Goal: Check status

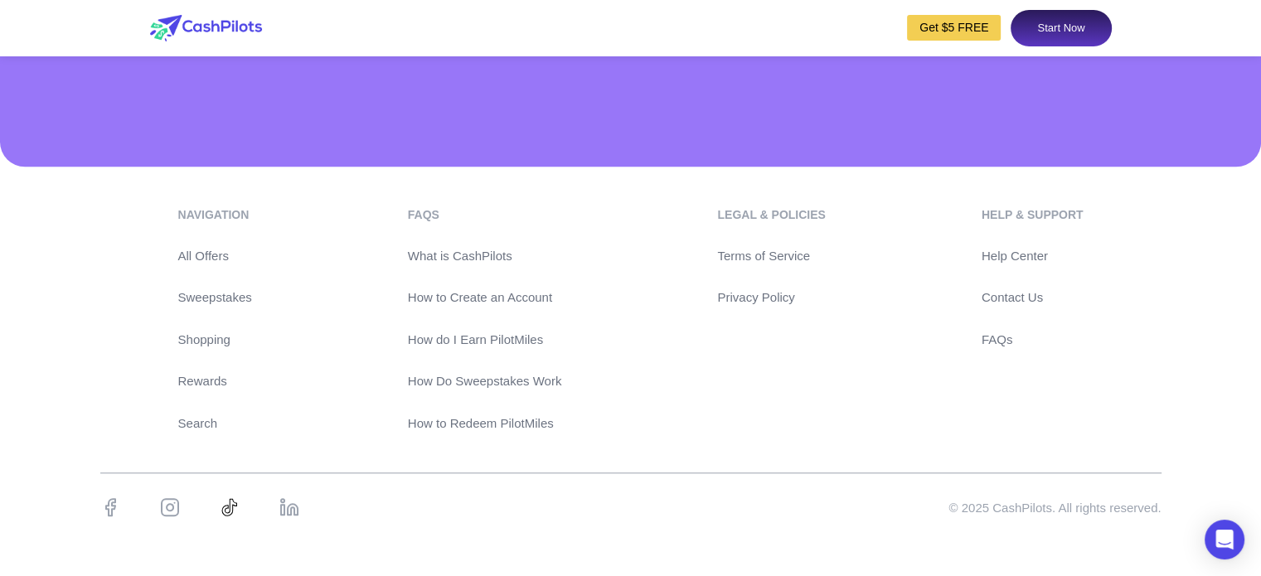
scroll to position [7995, 0]
click at [1038, 298] on link "Contact Us" at bounding box center [1033, 298] width 102 height 19
click at [868, 262] on div "navigation All Offers Sweepstakes Shopping Rewards Search FAQs What is CashPilo…" at bounding box center [631, 320] width 1062 height 227
click at [1008, 263] on link "Help Center" at bounding box center [1033, 256] width 102 height 19
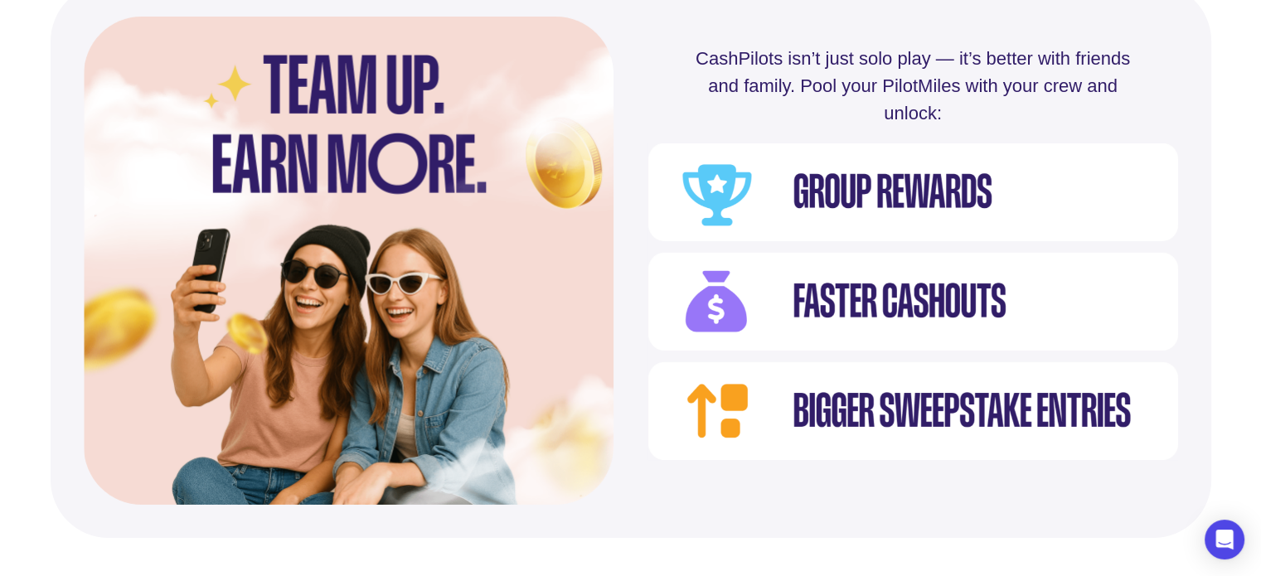
scroll to position [0, 0]
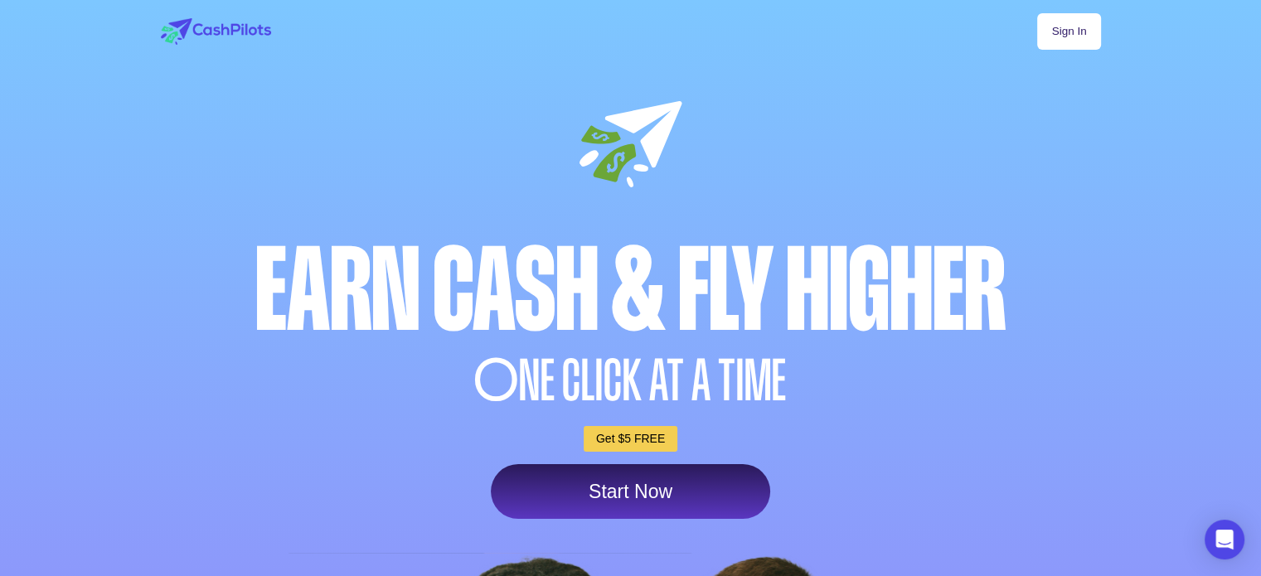
click at [1058, 63] on div "Sign In Earn Cash & Fly higher O NE CLICK AT A TIME Get $5 FREE Start Now" at bounding box center [631, 503] width 979 height 1006
click at [1067, 48] on link "Sign In" at bounding box center [1069, 31] width 63 height 36
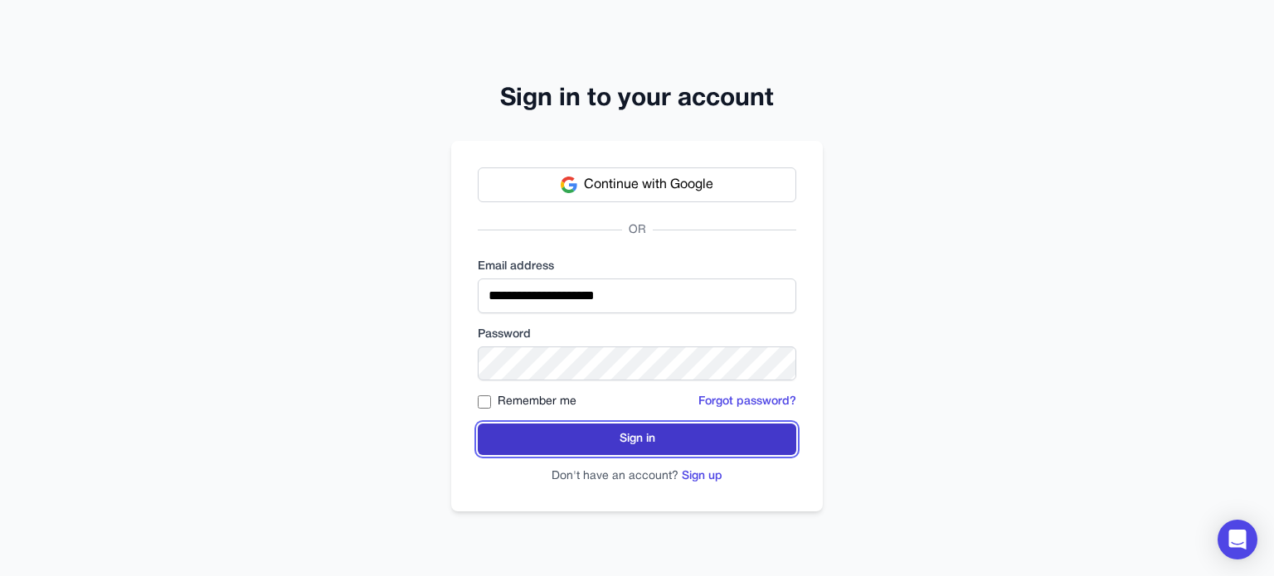
click at [577, 434] on button "Sign in" at bounding box center [637, 440] width 318 height 32
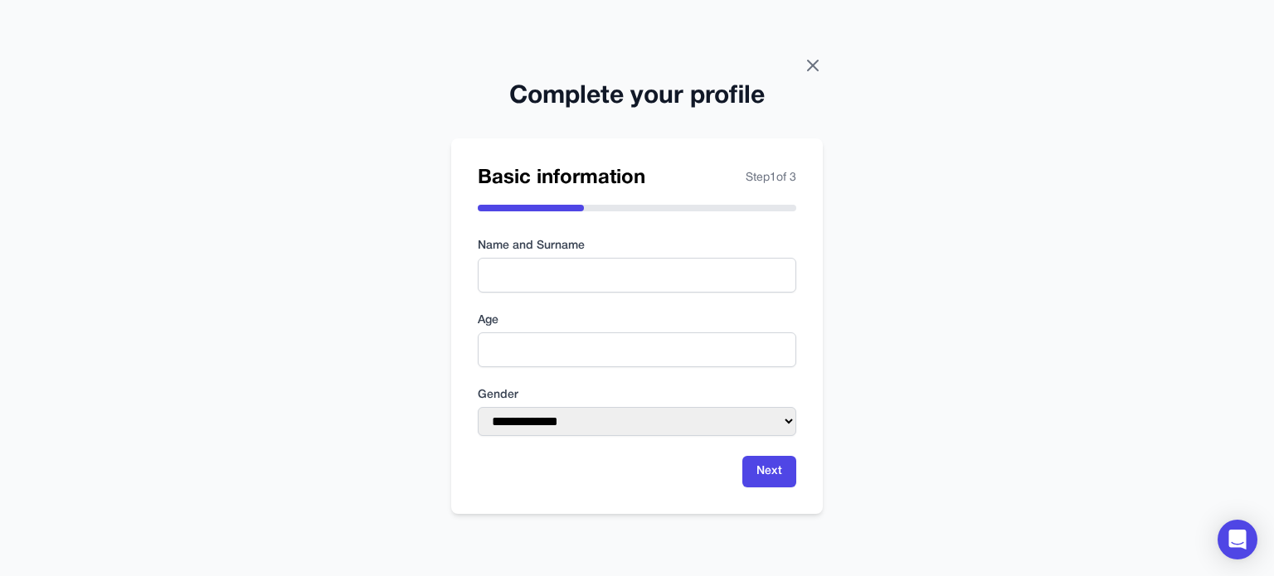
click at [813, 66] on icon at bounding box center [813, 66] width 20 height 20
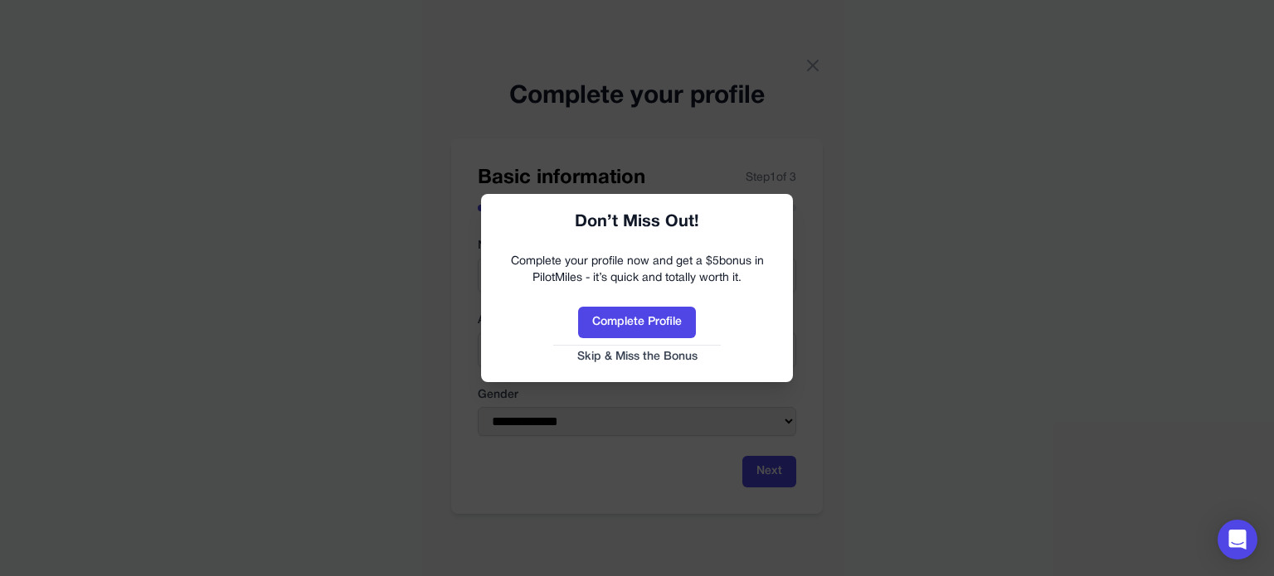
click at [594, 357] on link "Skip & Miss the Bonus" at bounding box center [637, 357] width 279 height 17
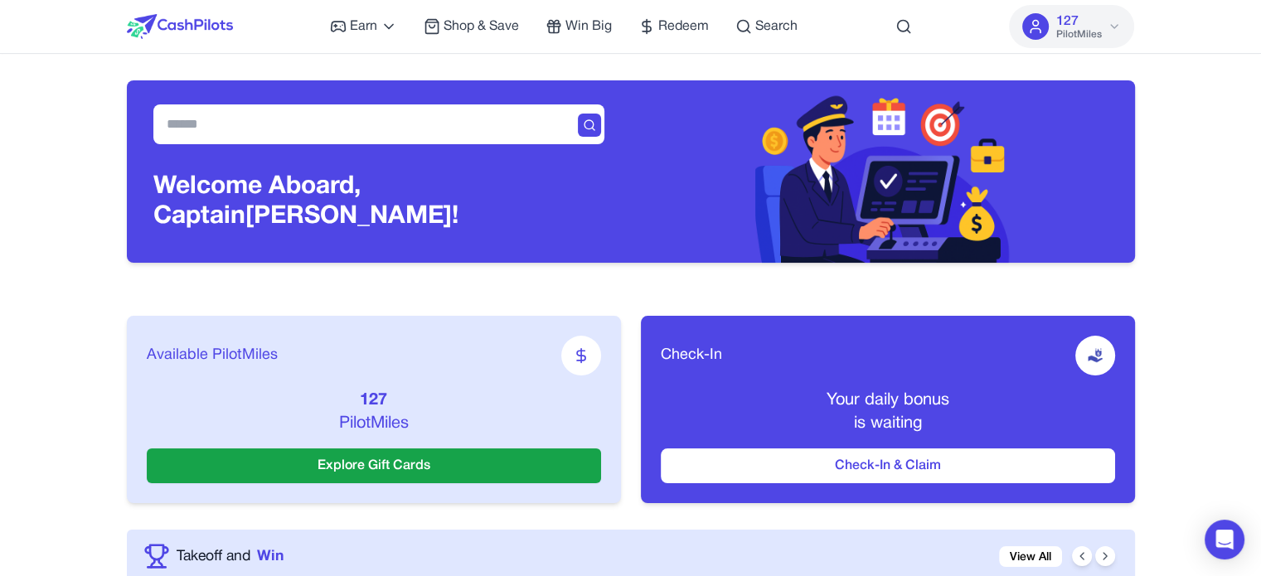
click at [1070, 22] on span "127" at bounding box center [1067, 22] width 22 height 20
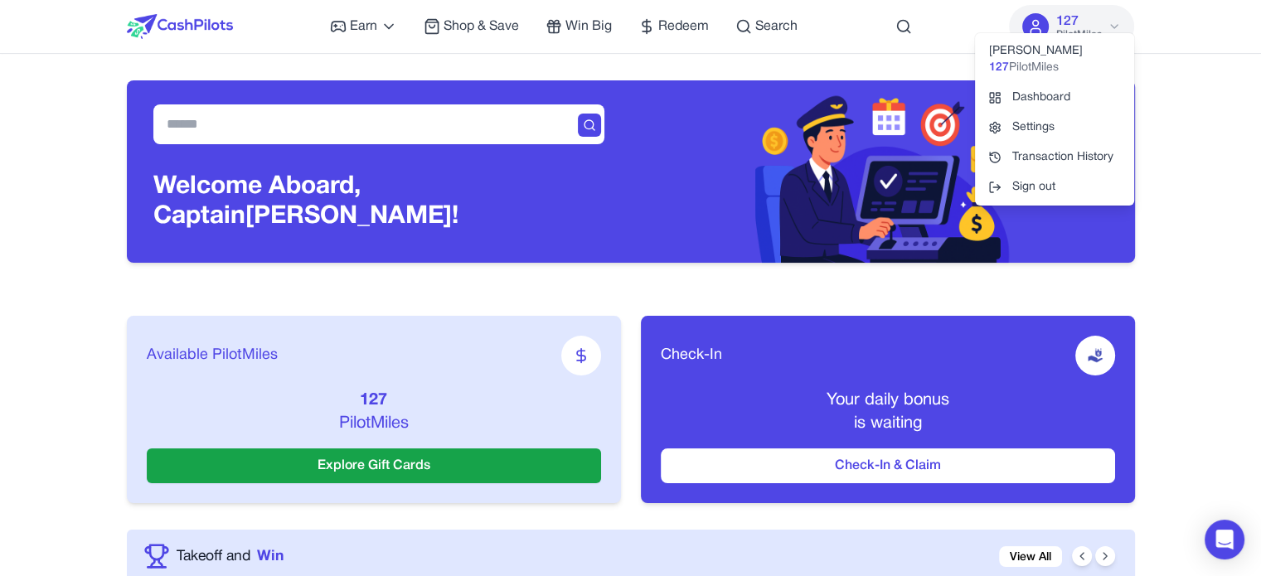
click at [1040, 69] on span "PilotMiles" at bounding box center [1034, 68] width 50 height 17
click at [1033, 58] on div "Daniel Dwek 127 PilotMiles" at bounding box center [1054, 59] width 159 height 46
click at [1035, 48] on div "Daniel Dwek 127 PilotMiles" at bounding box center [1054, 59] width 159 height 46
click at [1055, 157] on link "Transaction History" at bounding box center [1054, 158] width 159 height 30
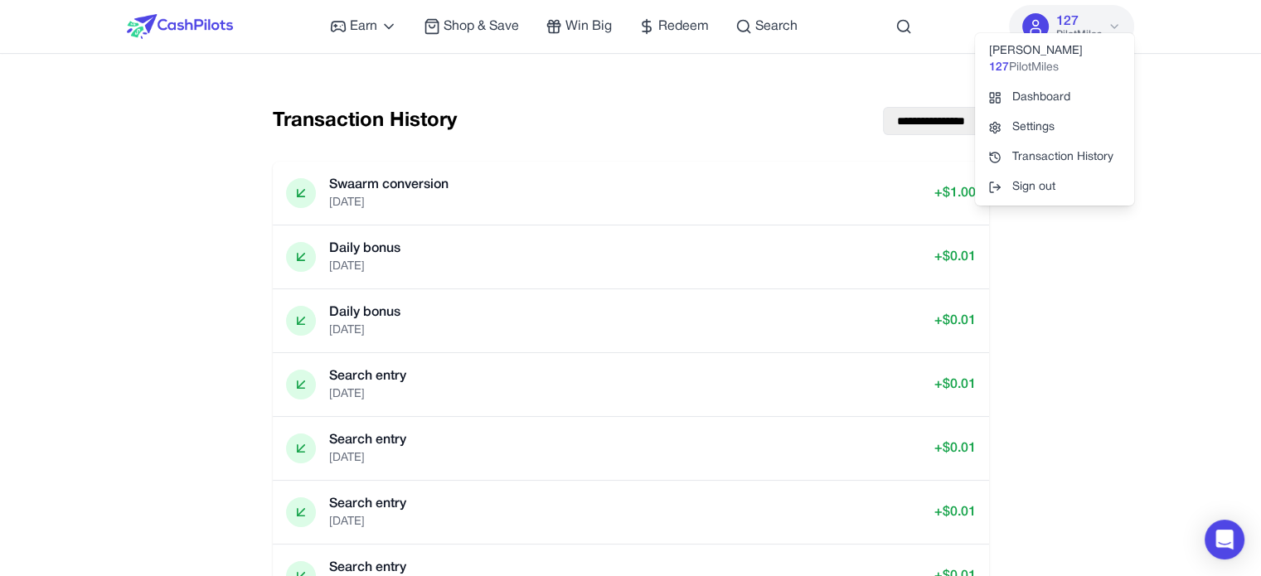
drag, startPoint x: 1010, startPoint y: 260, endPoint x: 1018, endPoint y: 252, distance: 11.7
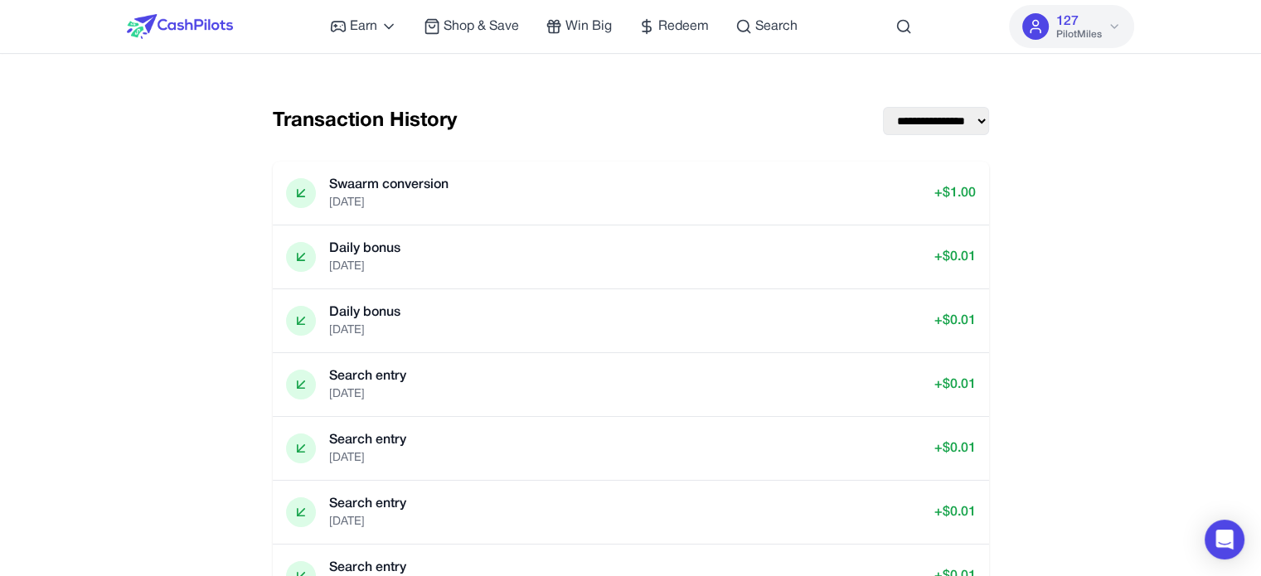
click at [1110, 25] on icon at bounding box center [1114, 26] width 13 height 13
